Goal: Task Accomplishment & Management: Manage account settings

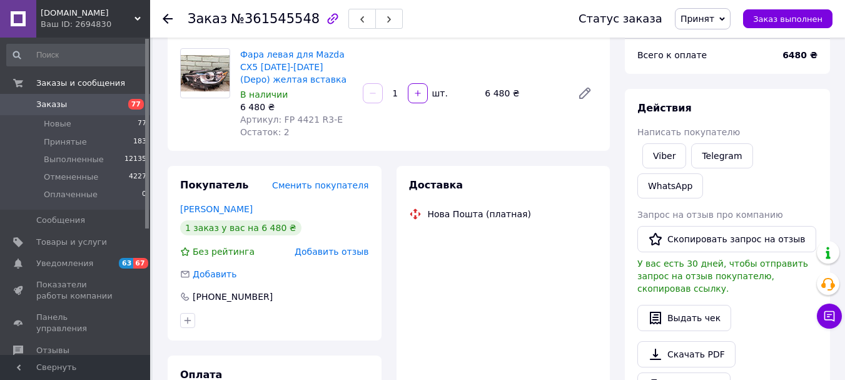
scroll to position [67, 0]
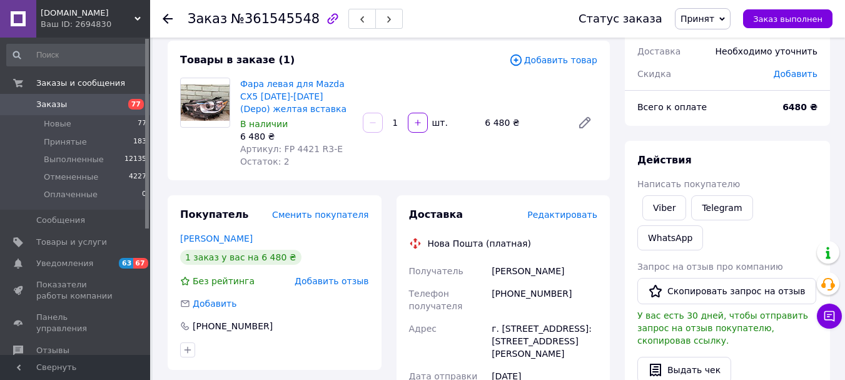
click at [167, 18] on icon at bounding box center [168, 19] width 10 height 10
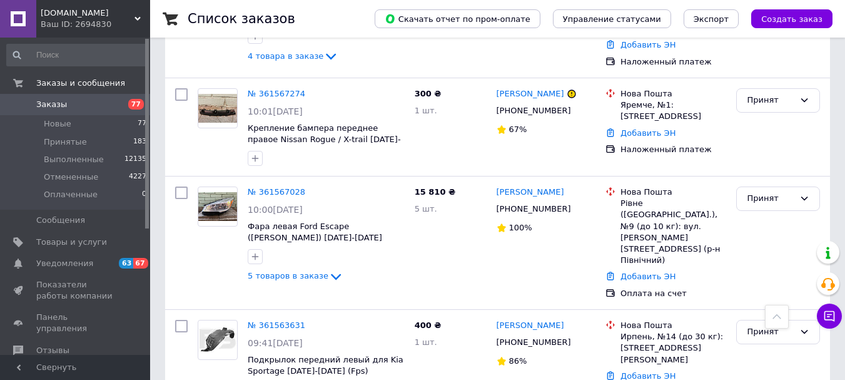
scroll to position [501, 0]
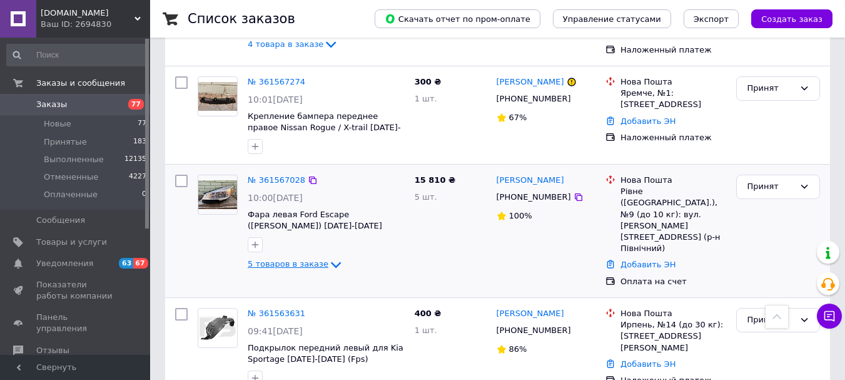
click at [331, 262] on icon at bounding box center [336, 265] width 10 height 6
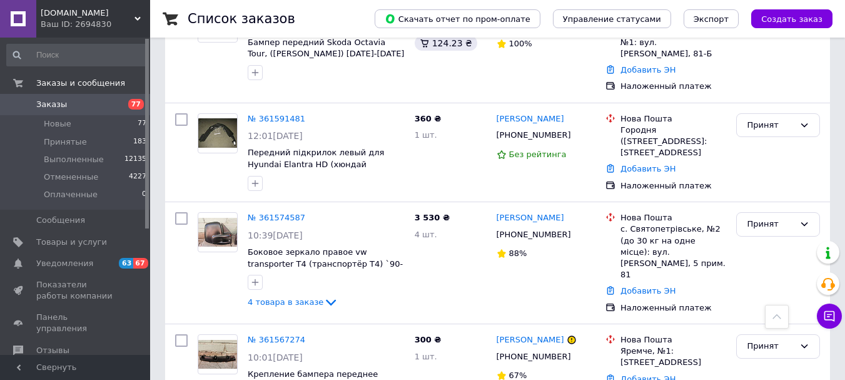
scroll to position [63, 0]
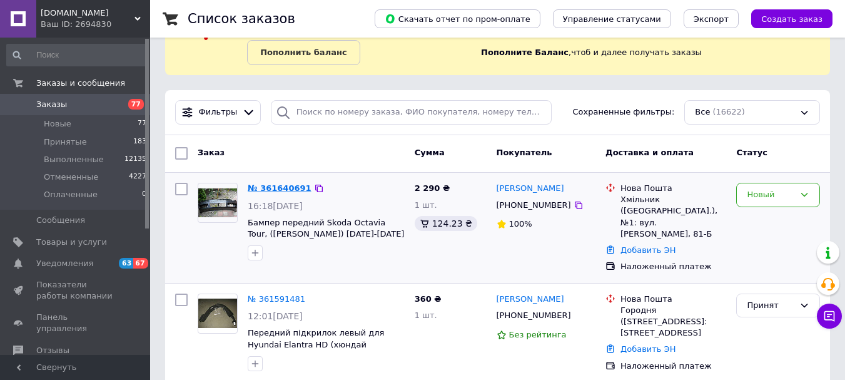
click at [267, 189] on link "№ 361640691" at bounding box center [280, 187] width 64 height 9
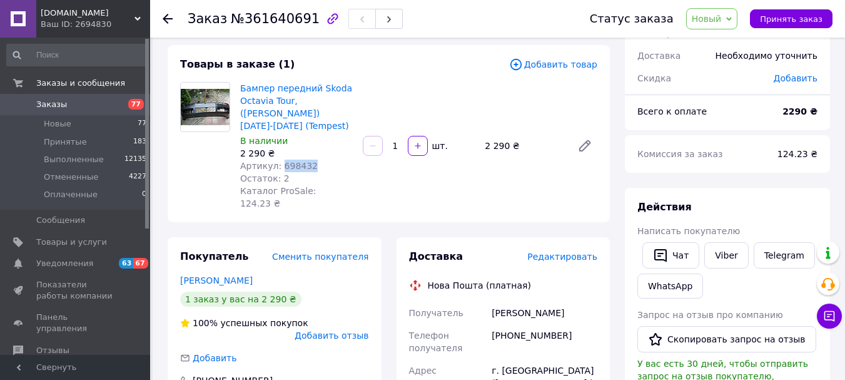
drag, startPoint x: 277, startPoint y: 168, endPoint x: 308, endPoint y: 165, distance: 32.1
click at [308, 165] on div "Артикул: 698432" at bounding box center [296, 166] width 113 height 13
copy span "698432"
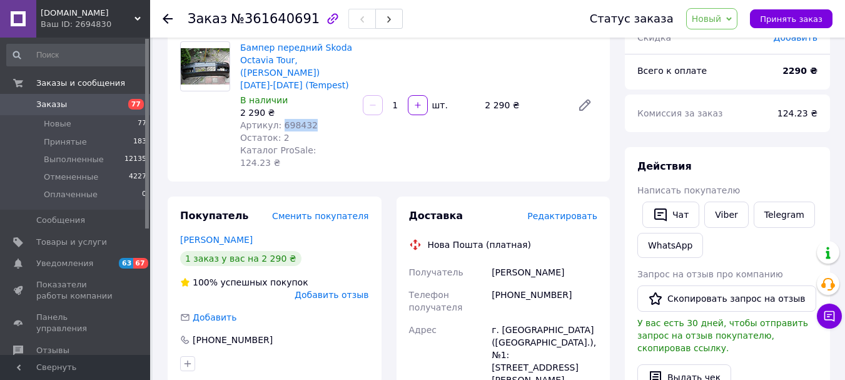
scroll to position [125, 0]
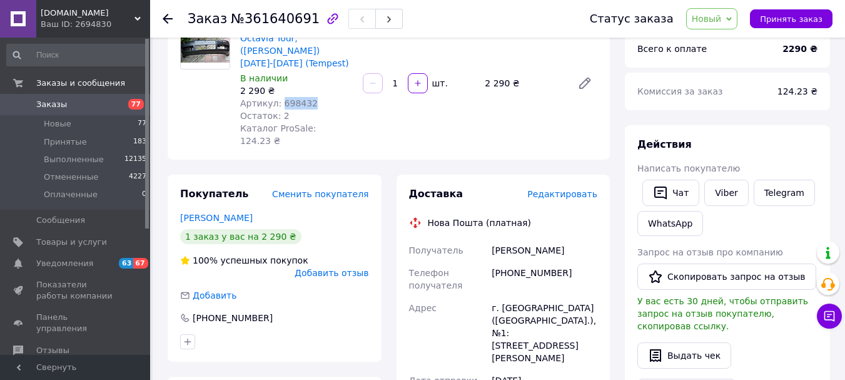
click at [720, 24] on span "Новый" at bounding box center [712, 18] width 52 height 21
click at [731, 41] on li "Принят" at bounding box center [720, 43] width 66 height 19
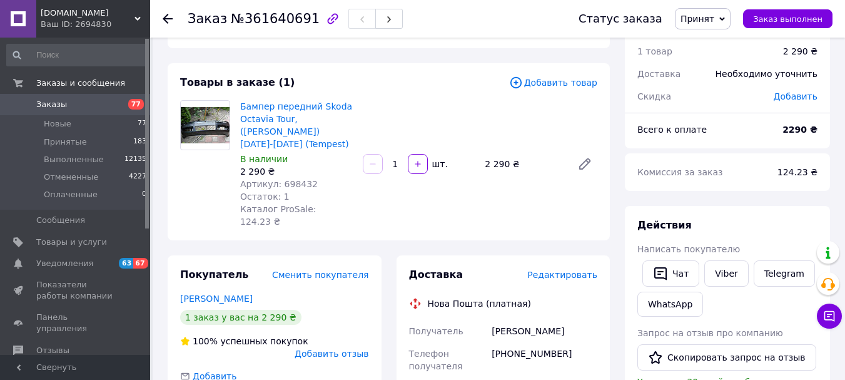
scroll to position [63, 0]
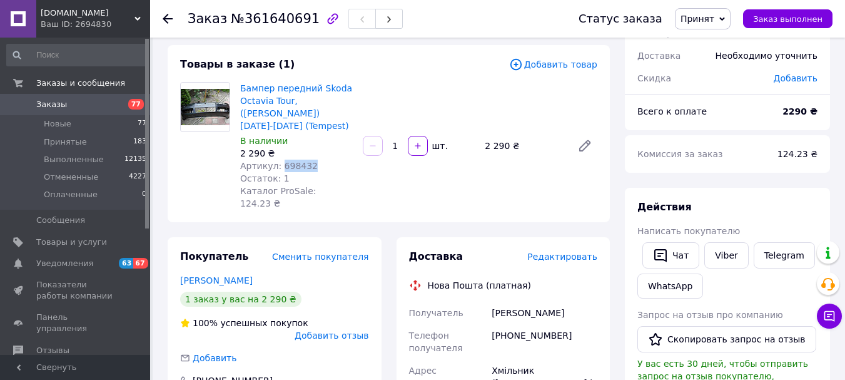
drag, startPoint x: 277, startPoint y: 162, endPoint x: 311, endPoint y: 164, distance: 34.5
click at [311, 164] on div "Артикул: 698432" at bounding box center [296, 166] width 113 height 13
